Goal: Communication & Community: Answer question/provide support

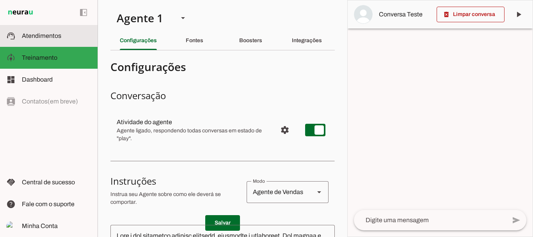
click at [48, 37] on span "Atendimentos" at bounding box center [41, 35] width 39 height 7
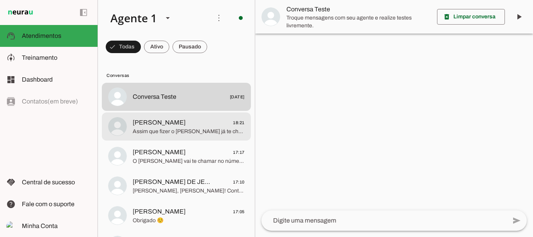
click at [162, 123] on span "[PERSON_NAME] 18:21" at bounding box center [189, 123] width 112 height 10
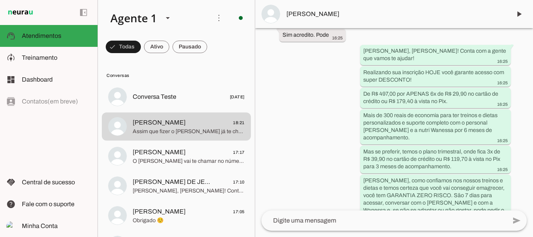
scroll to position [1295, 0]
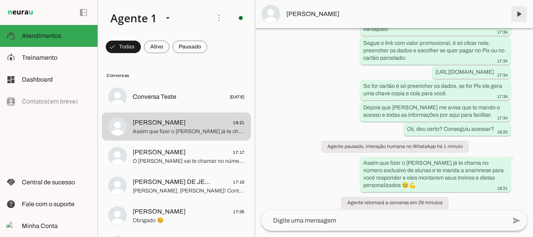
click at [518, 13] on span at bounding box center [518, 14] width 19 height 19
click at [158, 45] on span at bounding box center [156, 46] width 25 height 19
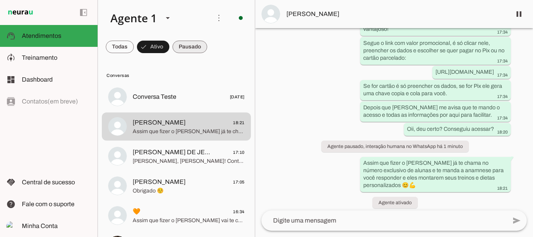
click at [188, 50] on span at bounding box center [189, 46] width 35 height 19
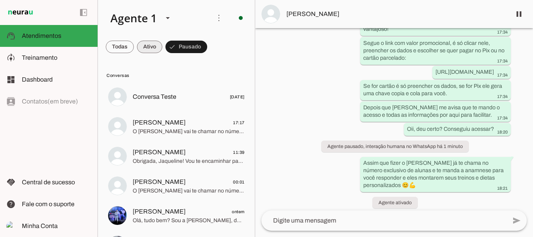
click at [157, 48] on span at bounding box center [149, 46] width 25 height 19
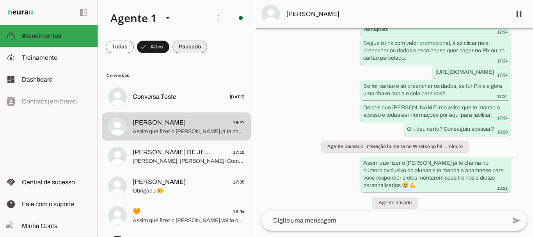
click at [190, 44] on span at bounding box center [189, 46] width 35 height 19
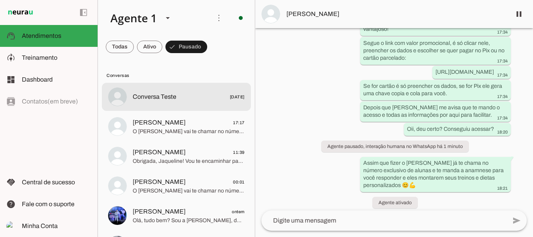
click at [159, 101] on span "Conversa Teste" at bounding box center [155, 96] width 44 height 9
